Goal: Information Seeking & Learning: Check status

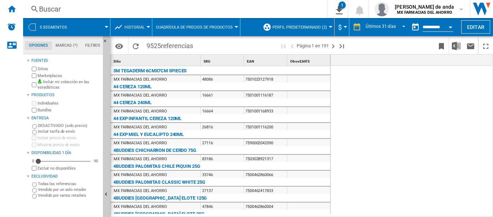
scroll to position [0, 484]
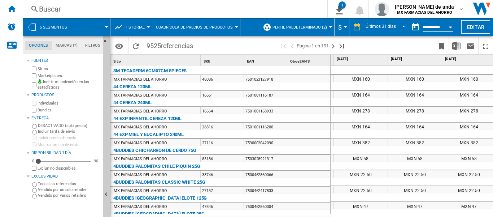
click at [265, 78] on div "7501023127918" at bounding box center [265, 78] width 43 height 7
click at [484, 31] on button "Editar" at bounding box center [476, 26] width 29 height 13
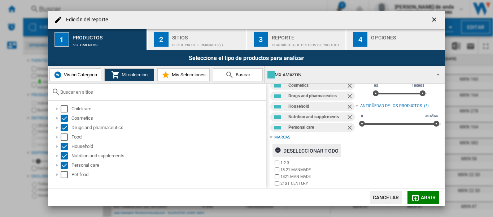
scroll to position [0, 0]
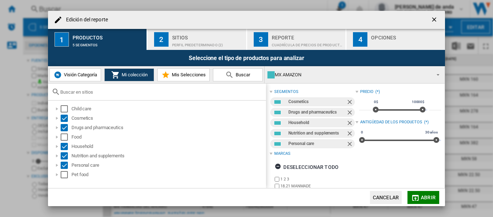
click at [282, 34] on div "Reporte" at bounding box center [307, 36] width 71 height 8
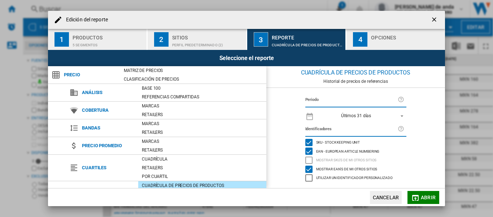
click at [112, 45] on div "5 segmentos" at bounding box center [108, 43] width 71 height 8
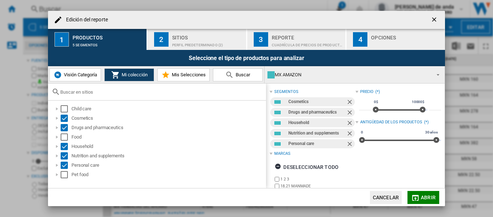
click at [246, 78] on button "Buscar" at bounding box center [238, 74] width 50 height 13
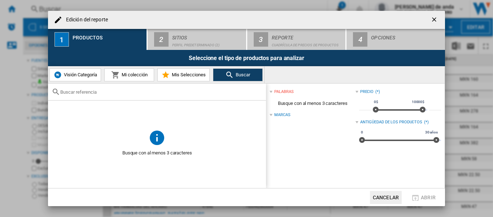
click at [391, 196] on button "Cancelar" at bounding box center [386, 197] width 32 height 13
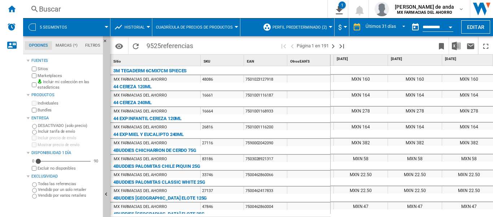
click at [89, 46] on md-tab-item "Filtros" at bounding box center [92, 45] width 23 height 9
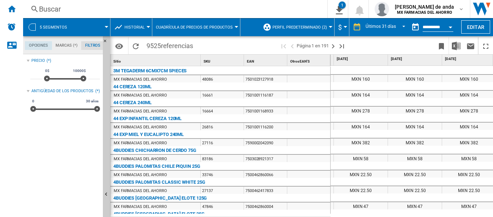
click at [42, 46] on md-tab-item "Opciones" at bounding box center [38, 45] width 27 height 9
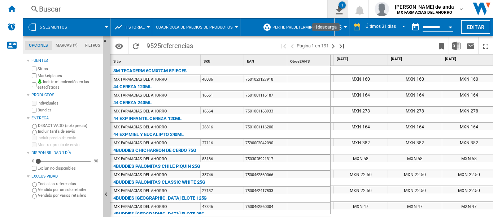
click at [334, 12] on ng-md-icon "1\a descarga" at bounding box center [338, 9] width 9 height 9
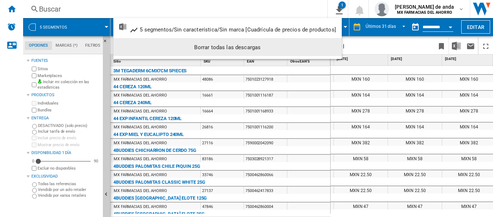
click at [87, 8] on md-backdrop at bounding box center [246, 108] width 493 height 217
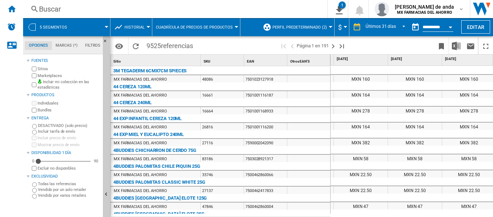
click at [48, 12] on div "Buscar" at bounding box center [174, 9] width 270 height 10
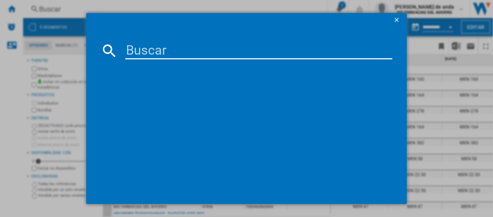
click at [234, 39] on md-dialog-content at bounding box center [246, 115] width 321 height 176
click at [202, 57] on input at bounding box center [258, 50] width 267 height 17
paste input "8429420280885"
type input "8429420280885"
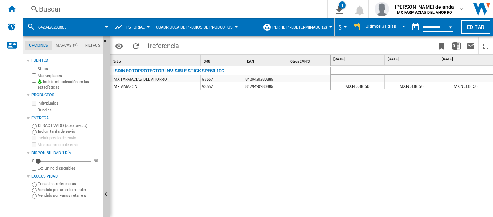
click at [44, 23] on button "8429420280885" at bounding box center [55, 27] width 35 height 18
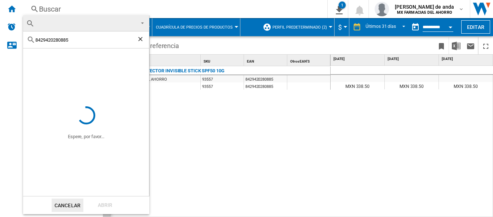
click at [69, 9] on md-backdrop at bounding box center [246, 108] width 493 height 217
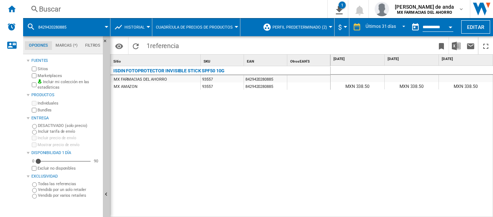
click at [56, 10] on div "Buscar" at bounding box center [174, 9] width 270 height 10
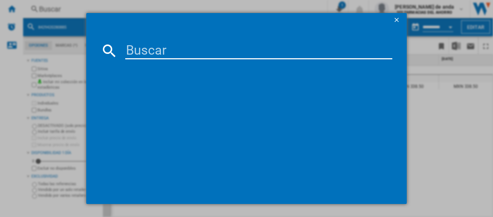
type input "8429420107502"
